Goal: Entertainment & Leisure: Consume media (video, audio)

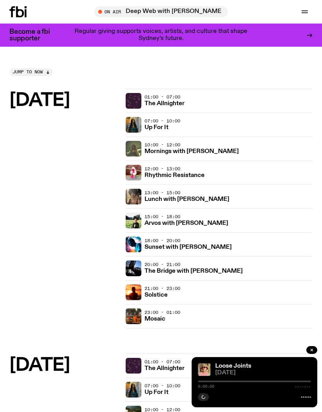
scroll to position [0, 24]
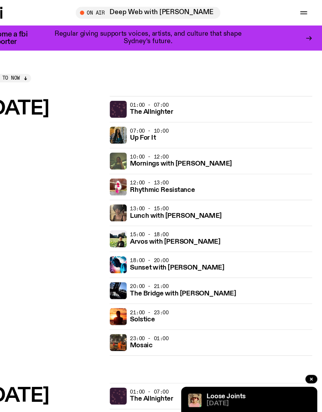
click at [300, 12] on icon "button" at bounding box center [304, 11] width 9 height 9
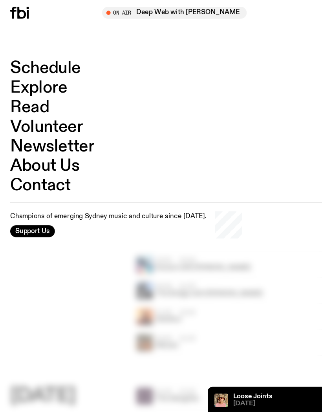
click at [54, 66] on link "Schedule" at bounding box center [41, 63] width 65 height 15
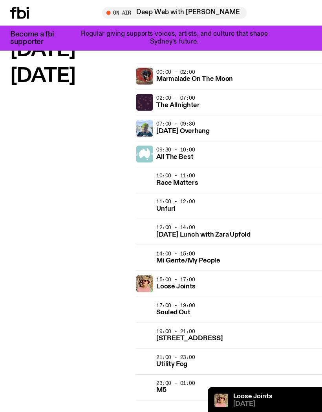
scroll to position [1645, 0]
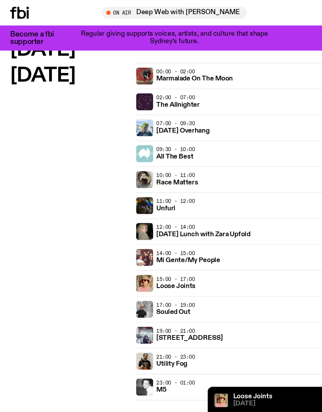
click at [177, 263] on h3 "Loose Joints" at bounding box center [162, 265] width 36 height 6
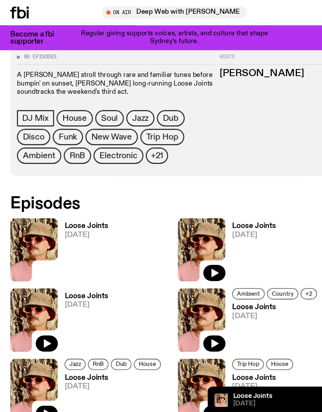
scroll to position [294, 0]
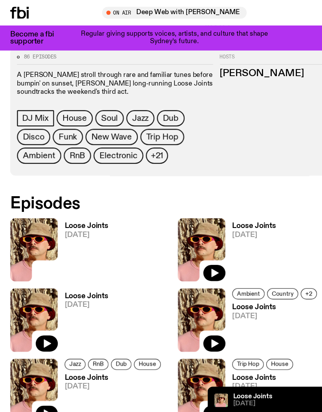
click at [44, 219] on img at bounding box center [31, 230] width 44 height 59
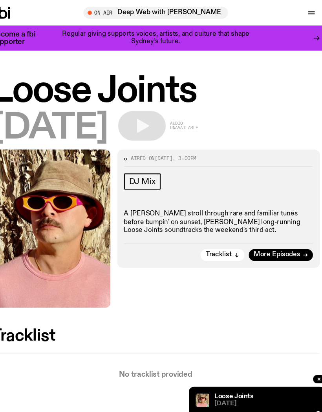
click at [300, 12] on icon "button" at bounding box center [304, 11] width 9 height 9
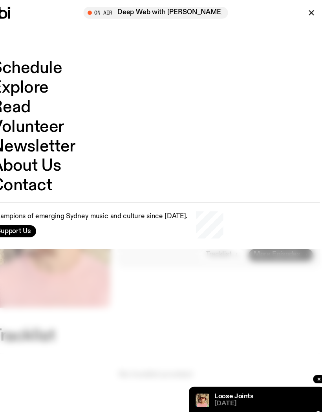
click at [144, 9] on span "Tune in live" at bounding box center [163, 12] width 121 height 6
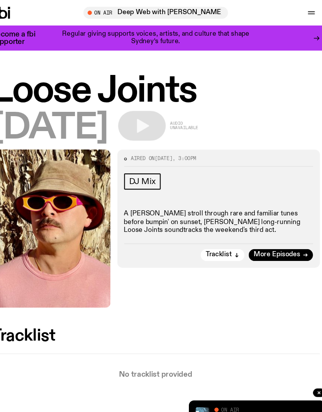
click at [99, 12] on icon "button" at bounding box center [101, 12] width 4 height 4
